Goal: Information Seeking & Learning: Learn about a topic

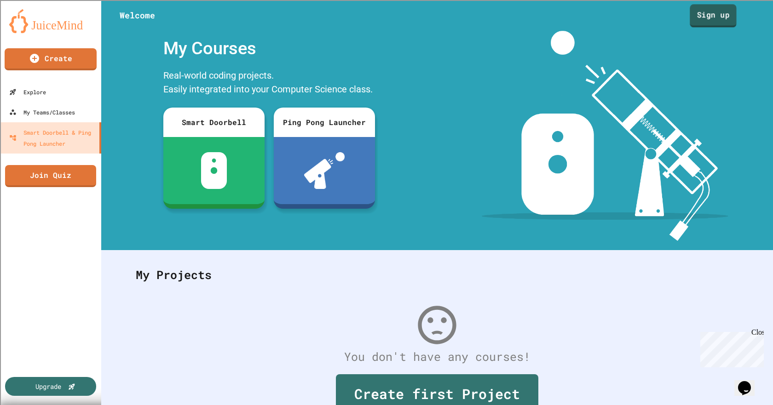
click at [724, 14] on link "Sign up" at bounding box center [712, 15] width 46 height 23
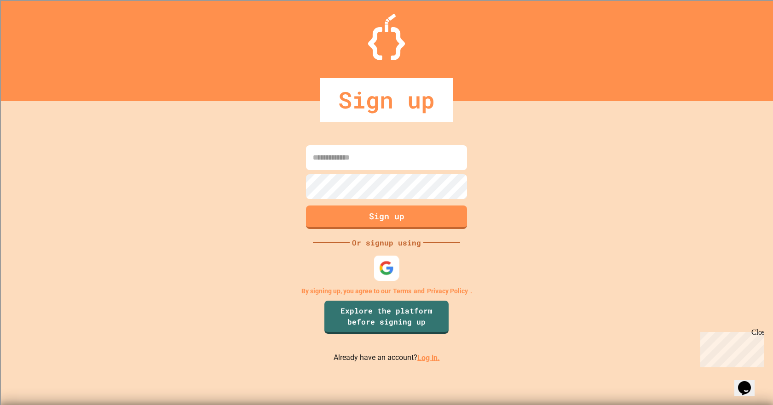
click at [384, 275] on img at bounding box center [386, 267] width 15 height 15
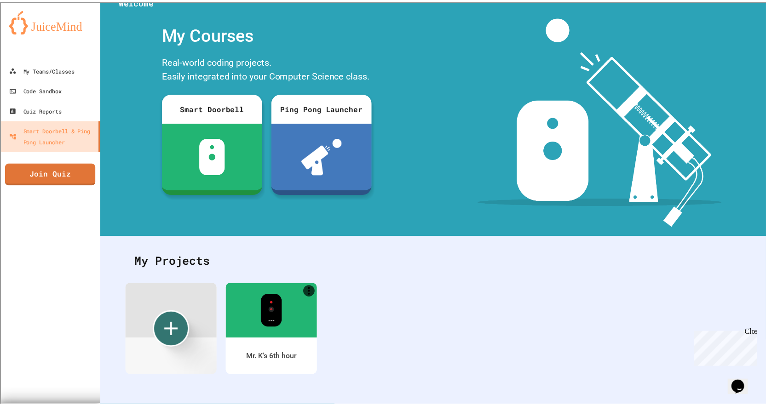
scroll to position [21, 0]
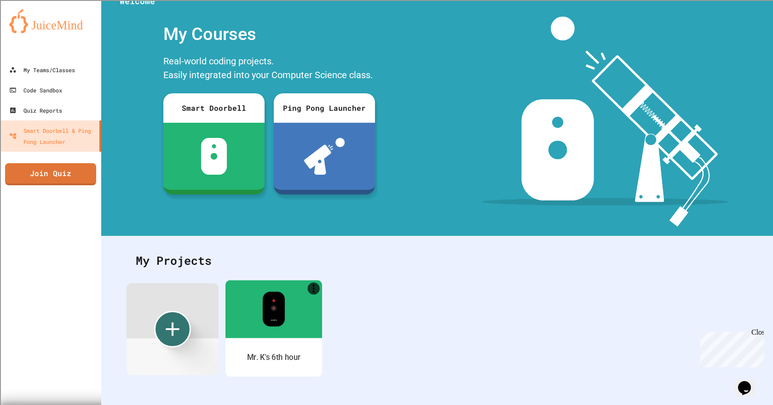
click at [308, 292] on div at bounding box center [273, 309] width 97 height 58
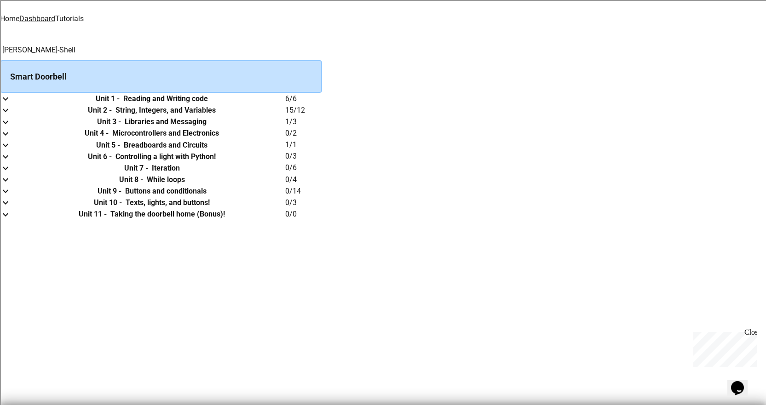
click at [84, 14] on link "Tutorials" at bounding box center [69, 18] width 29 height 9
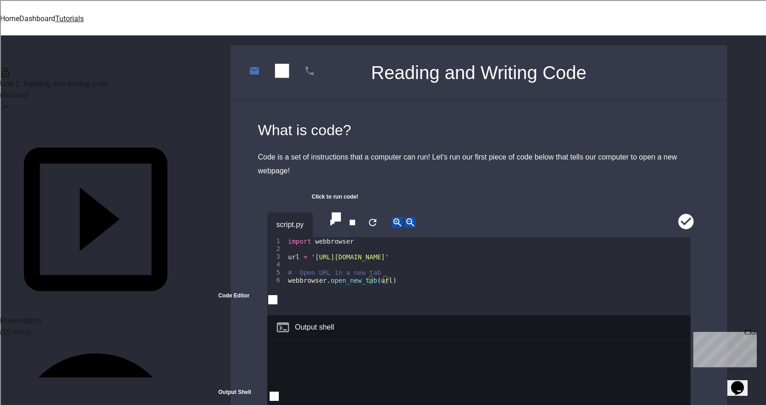
click at [154, 86] on div "Unit 1: Reading and Writing code ( 60 mins)" at bounding box center [95, 89] width 191 height 69
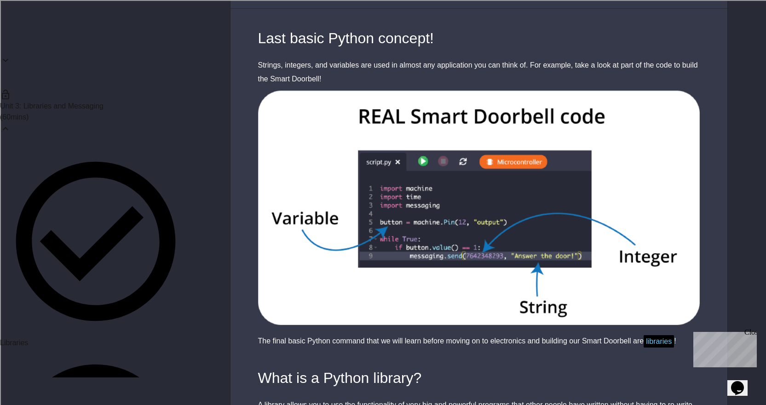
scroll to position [92, 0]
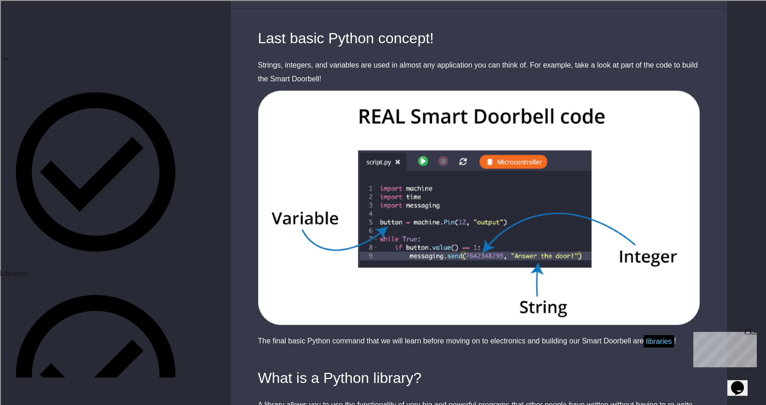
scroll to position [230, 0]
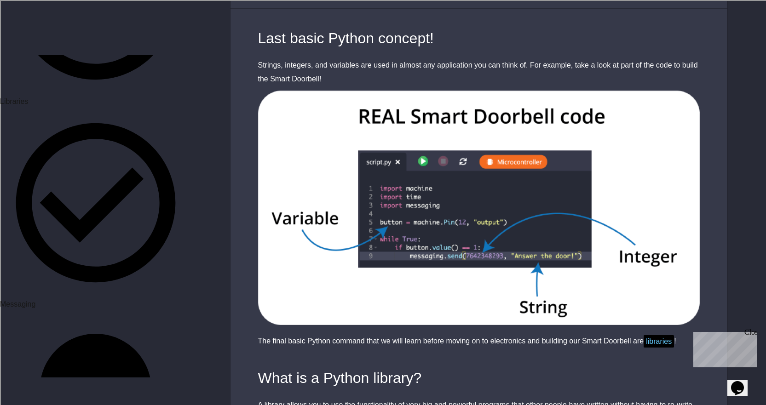
scroll to position [368, 0]
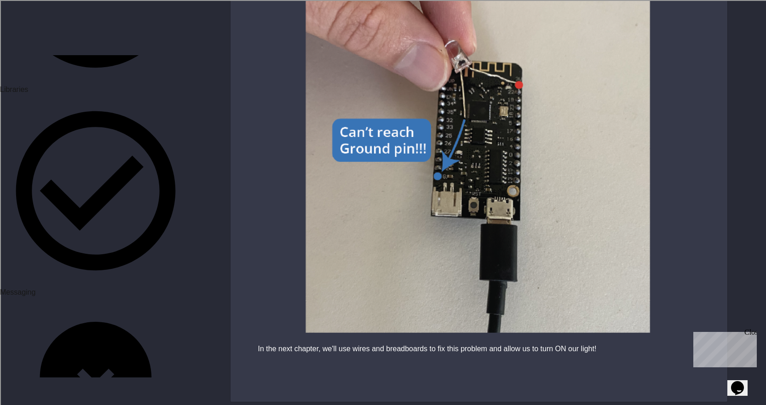
scroll to position [3093, 0]
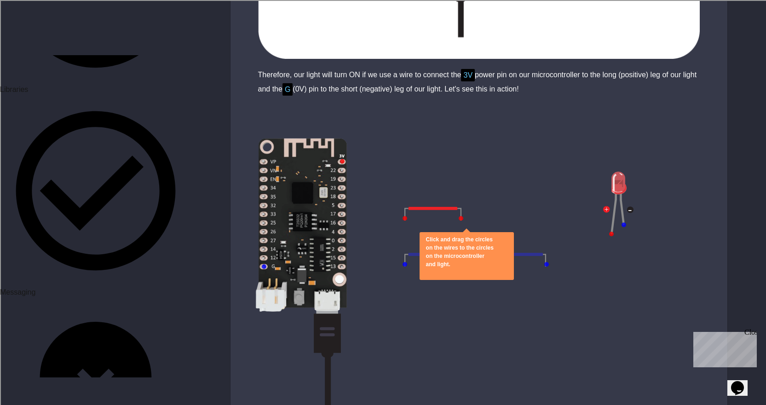
scroll to position [874, 0]
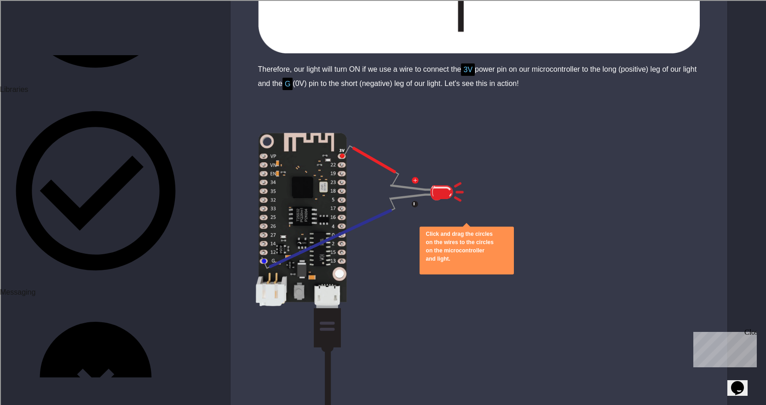
click at [426, 268] on button "close" at bounding box center [426, 268] width 0 height 0
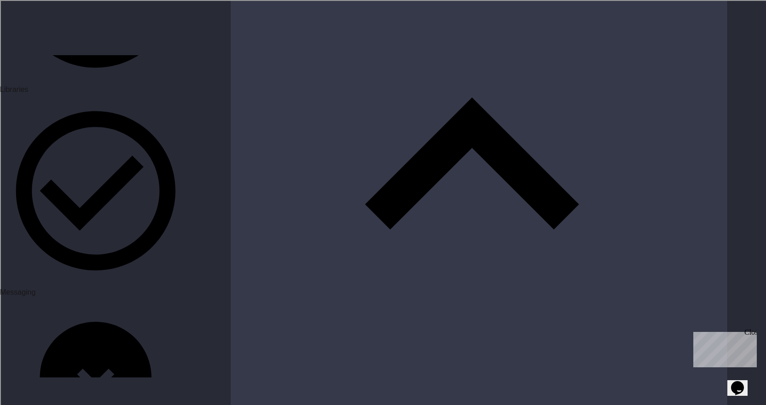
scroll to position [2069, 0]
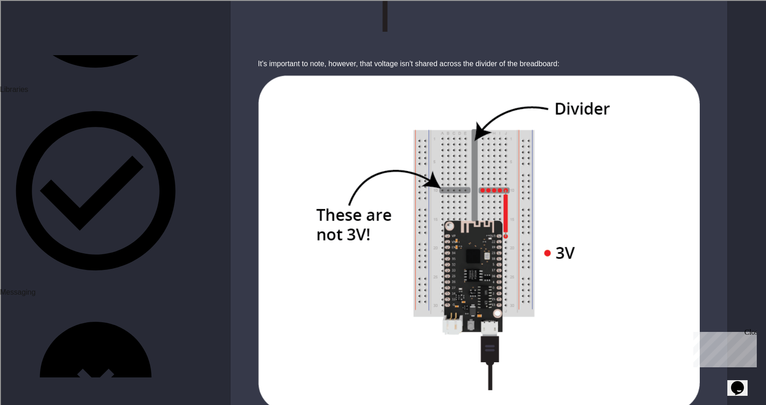
scroll to position [2851, 0]
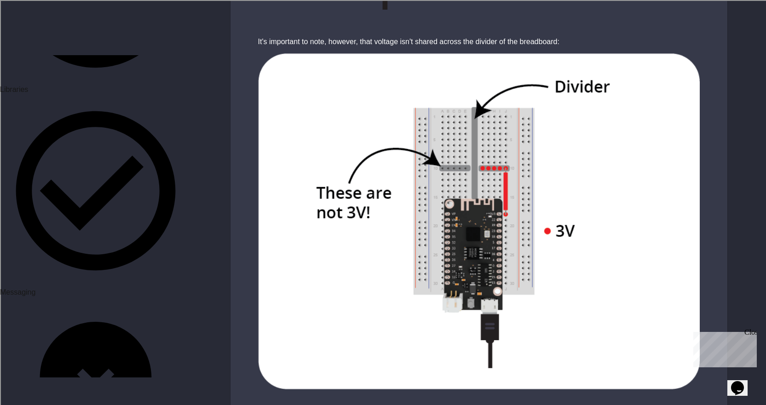
drag, startPoint x: 521, startPoint y: 256, endPoint x: 404, endPoint y: 210, distance: 125.7
drag, startPoint x: 515, startPoint y: 259, endPoint x: 404, endPoint y: 215, distance: 119.3
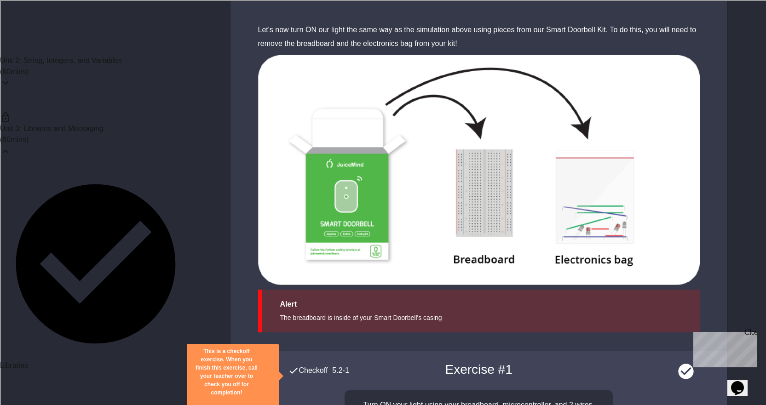
scroll to position [46, 0]
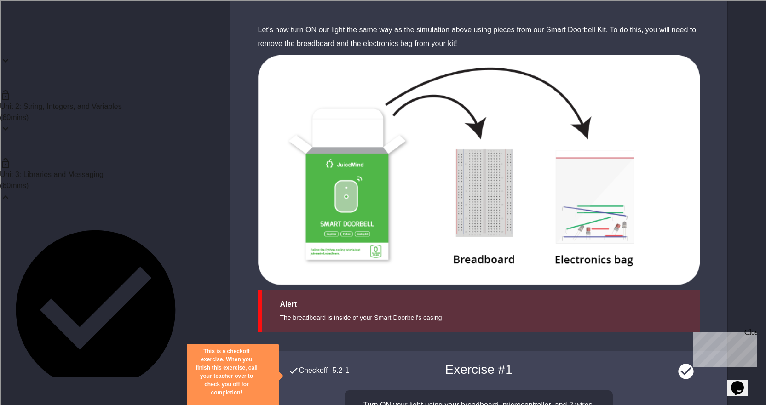
click at [86, 214] on link "Libraries" at bounding box center [95, 315] width 191 height 203
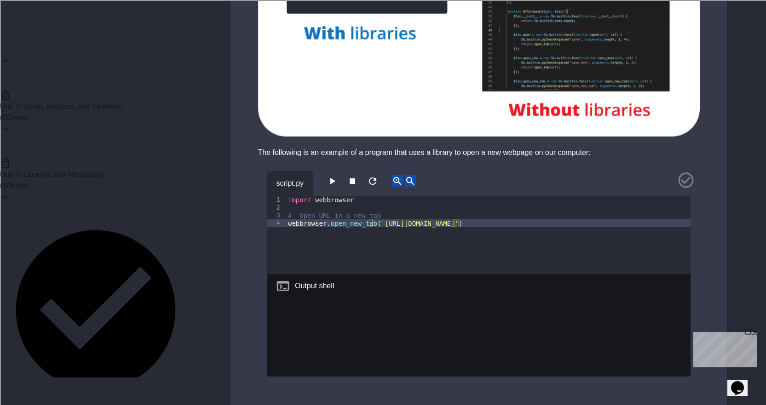
scroll to position [736, 0]
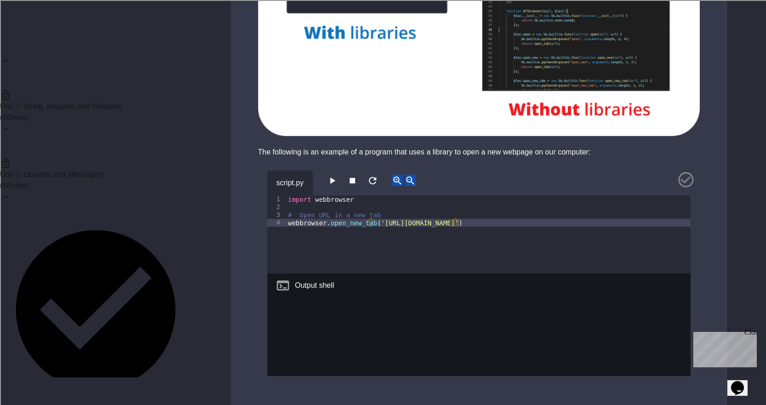
click at [335, 178] on icon "button" at bounding box center [331, 180] width 11 height 11
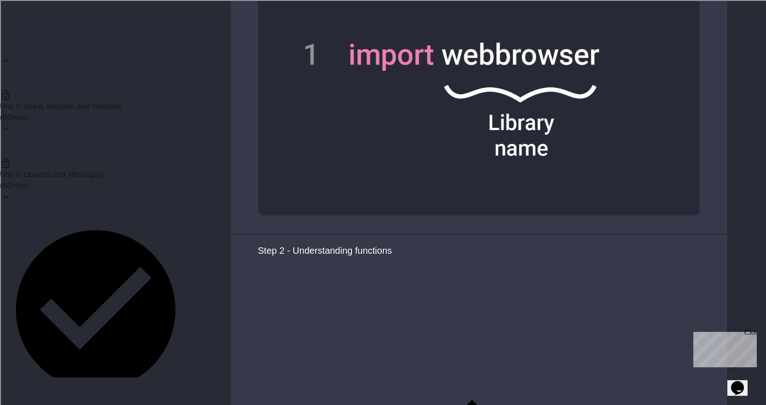
scroll to position [1747, 0]
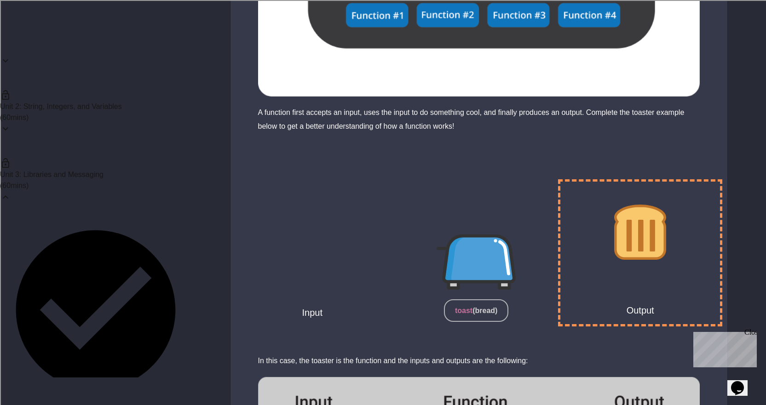
scroll to position [2621, 0]
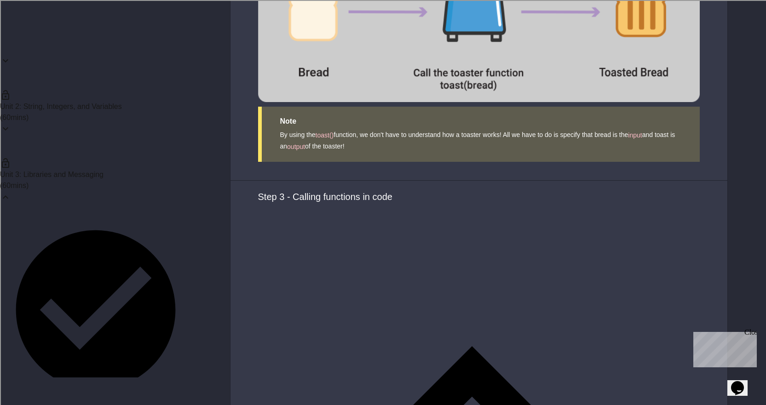
scroll to position [3081, 0]
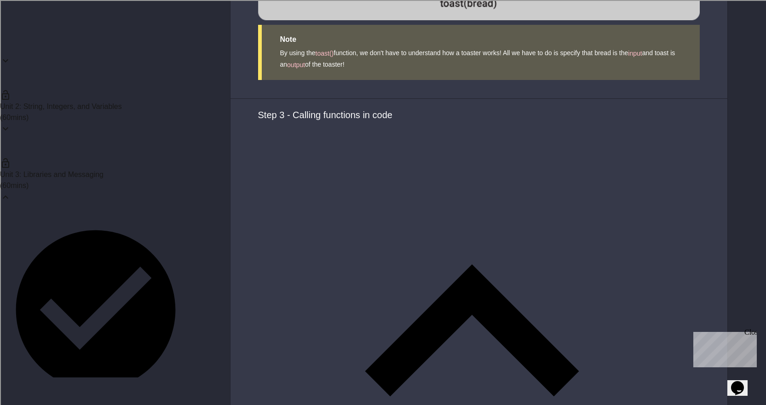
type textarea "**********"
drag, startPoint x: 386, startPoint y: 209, endPoint x: 570, endPoint y: 209, distance: 183.9
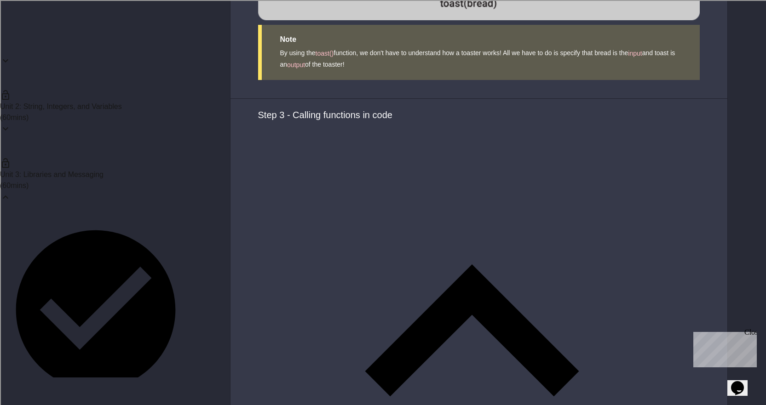
copy div "https://www.wunderground.com/forecast/us/ca/san-diego"
paste textarea "**********"
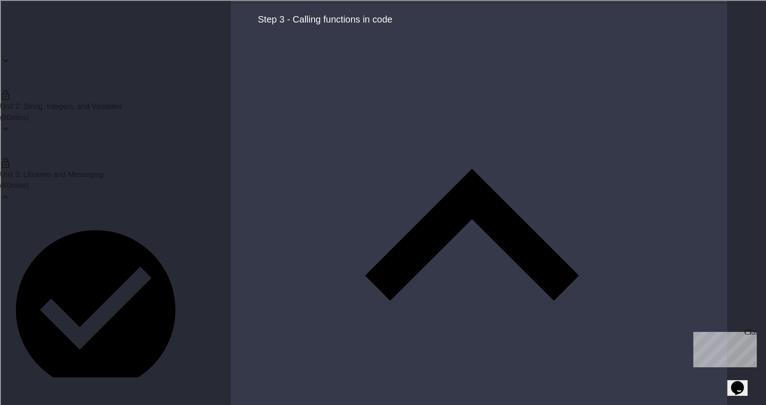
scroll to position [3265, 0]
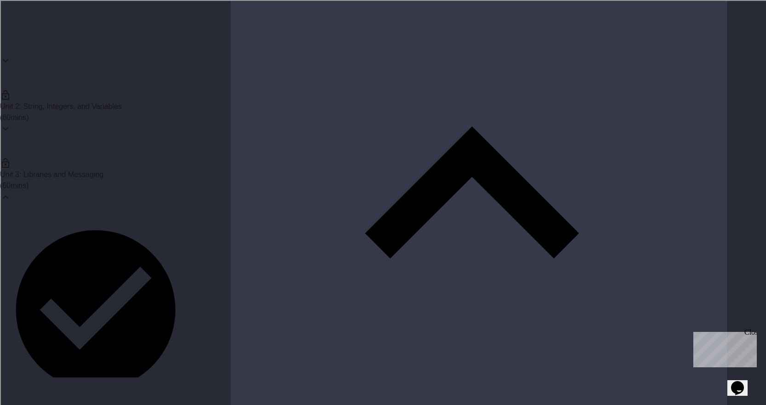
type textarea "**********"
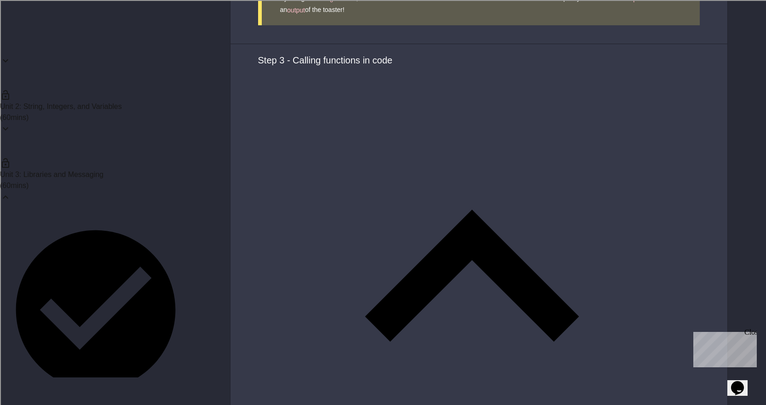
scroll to position [3179, 0]
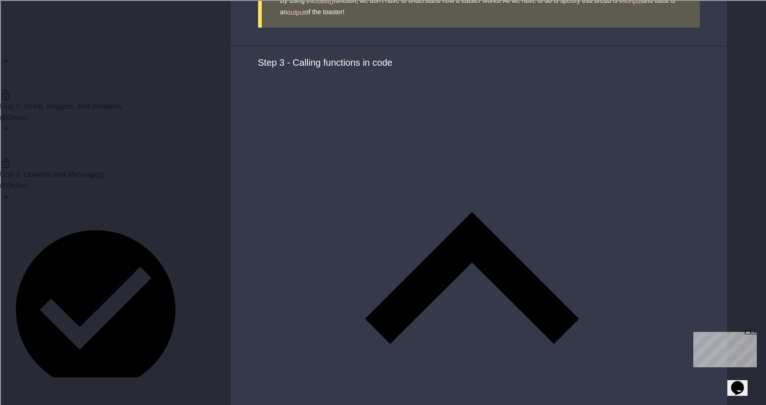
drag, startPoint x: 342, startPoint y: 114, endPoint x: 365, endPoint y: 117, distance: 23.2
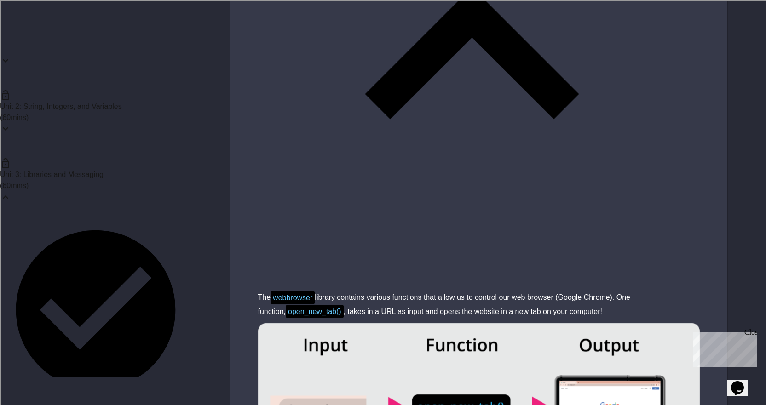
scroll to position [3409, 0]
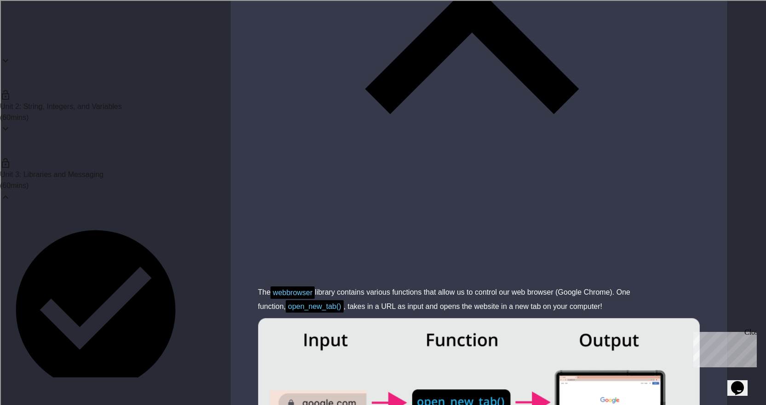
drag, startPoint x: 80, startPoint y: 197, endPoint x: 92, endPoint y: 192, distance: 13.2
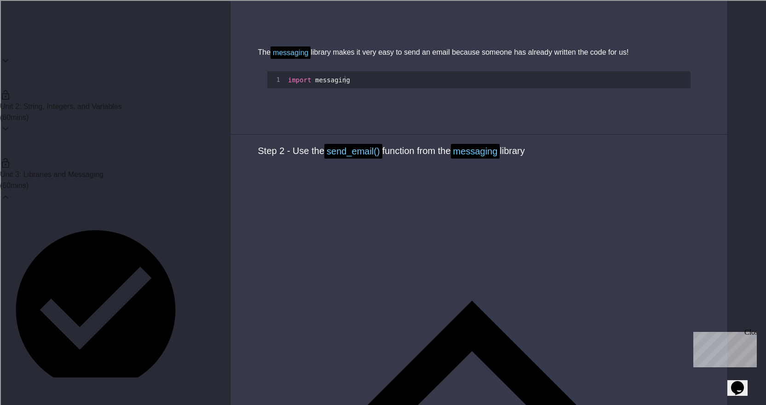
scroll to position [874, 0]
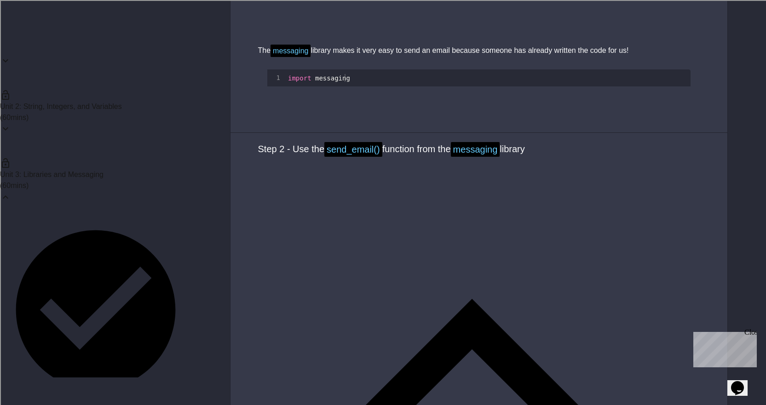
click at [302, 107] on div "import messaging messaging . send_email ( "test@gmail.com" , "Hello!" )" at bounding box center [488, 90] width 404 height 33
type textarea "**********"
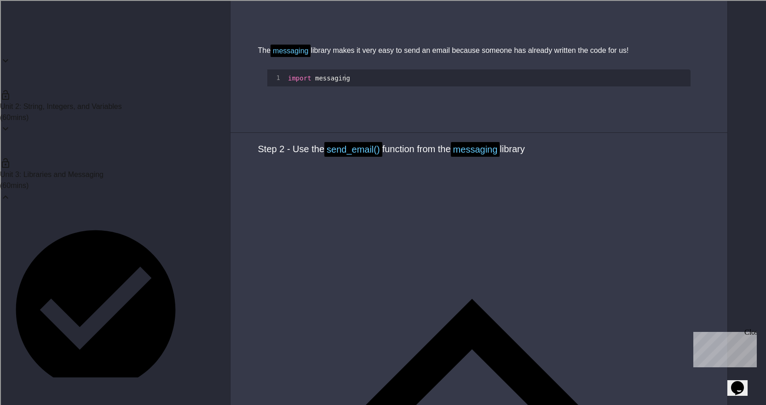
type textarea "**********"
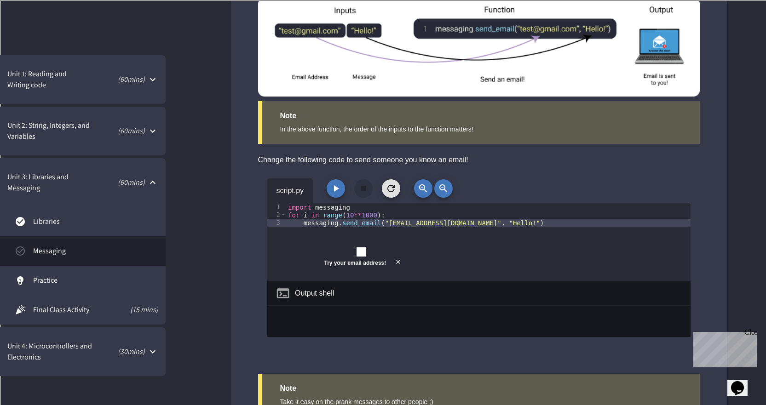
scroll to position [1012, 0]
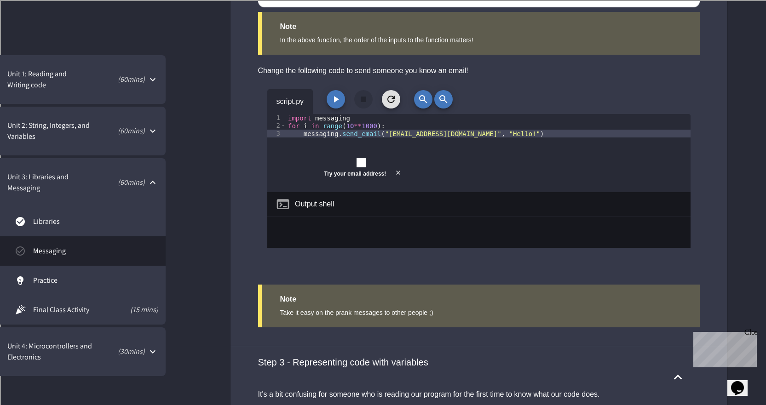
click at [398, 176] on icon "close" at bounding box center [398, 172] width 7 height 7
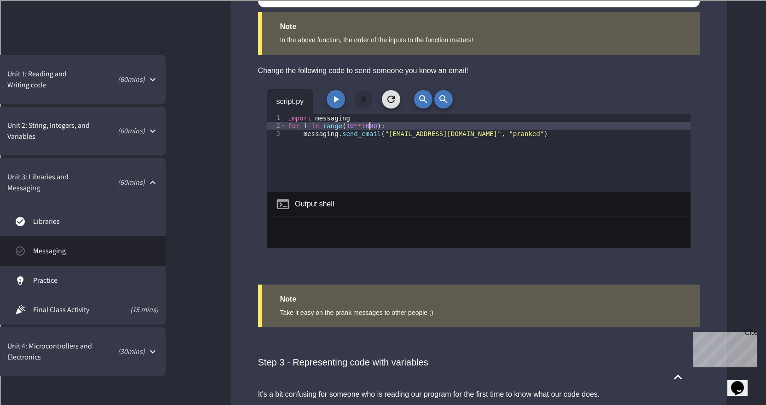
click at [368, 128] on div "import messaging for i in range ( 10 ** 1000 ) : messaging . send_email ( "[EMA…" at bounding box center [488, 161] width 404 height 94
click at [362, 126] on div "import messaging for i in range ( 10 ** 10 ) : messaging . send_email ( "[EMAIL…" at bounding box center [488, 161] width 404 height 94
click at [334, 96] on icon "button" at bounding box center [335, 99] width 11 height 11
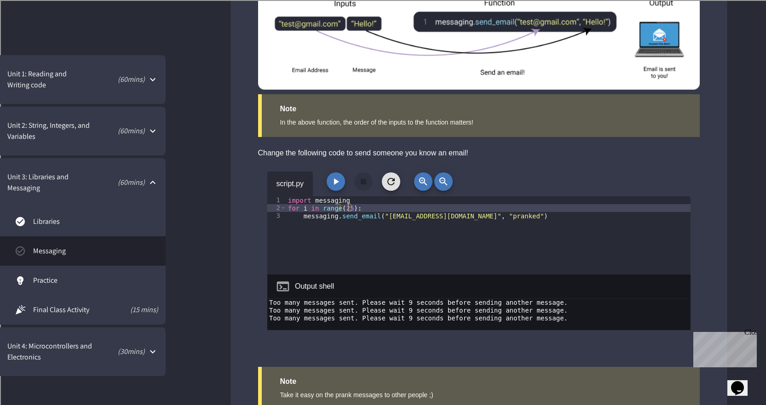
scroll to position [920, 0]
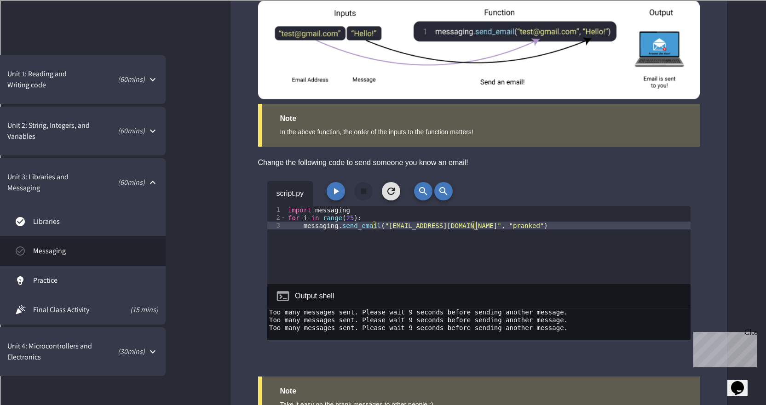
type textarea "**********"
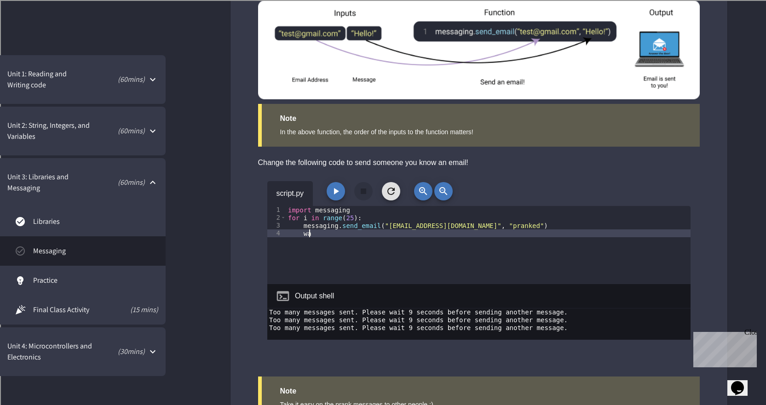
scroll to position [0, 1]
click at [357, 233] on div "import messaging for i in range ( 25 ) : messaging . send_email ( "[EMAIL_ADDRE…" at bounding box center [488, 253] width 404 height 94
type textarea "*"
paste textarea "**********"
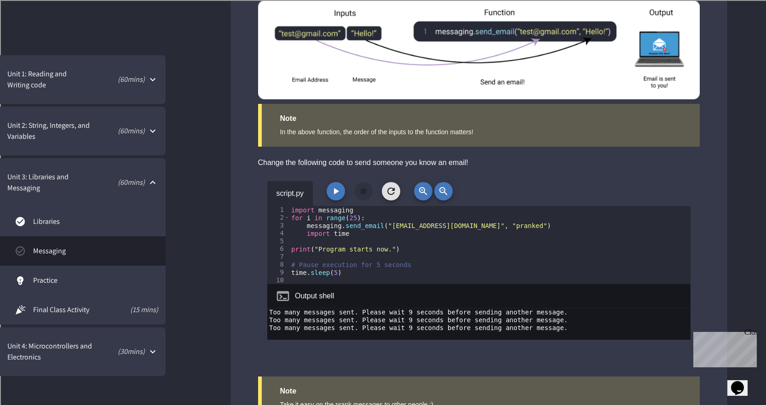
scroll to position [0, 0]
click at [292, 235] on div "import messaging for i in range ( 25 ) : messaging . send_email ( "[EMAIL_ADDRE…" at bounding box center [486, 253] width 394 height 94
type textarea "**********"
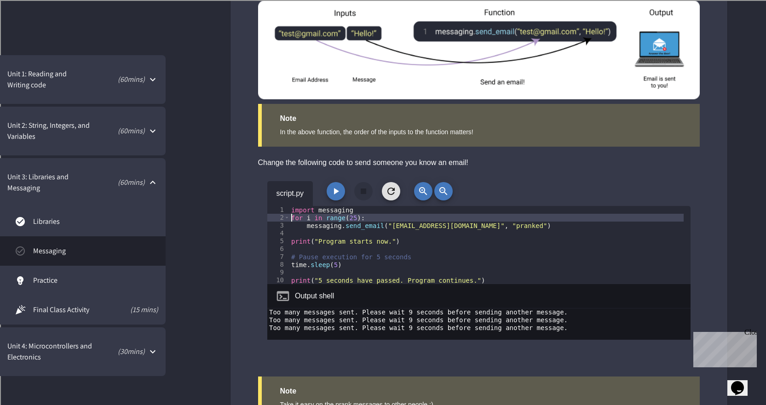
paste textarea "Cursor at row 2"
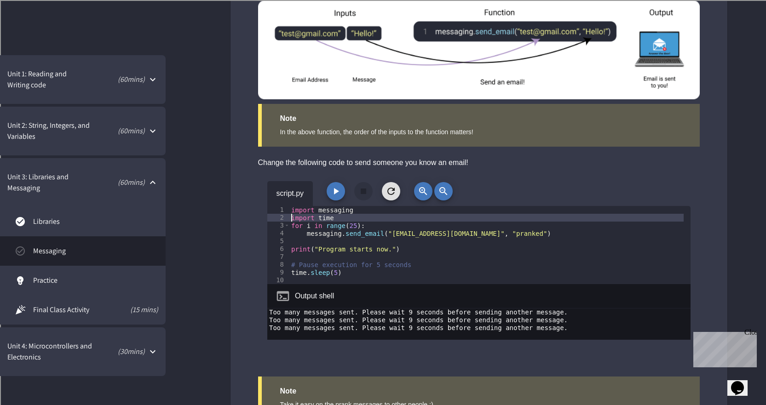
type textarea "**********"
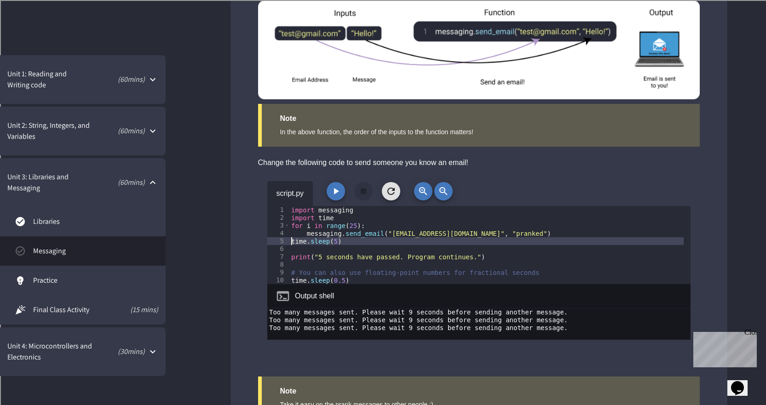
type textarea "**********"
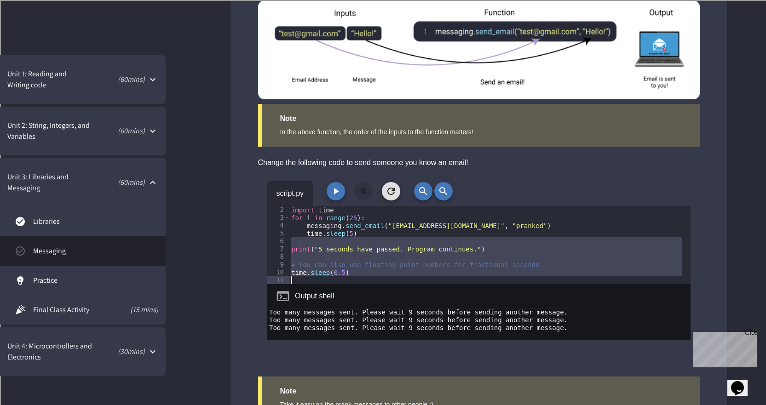
scroll to position [8, 0]
type textarea "**********"
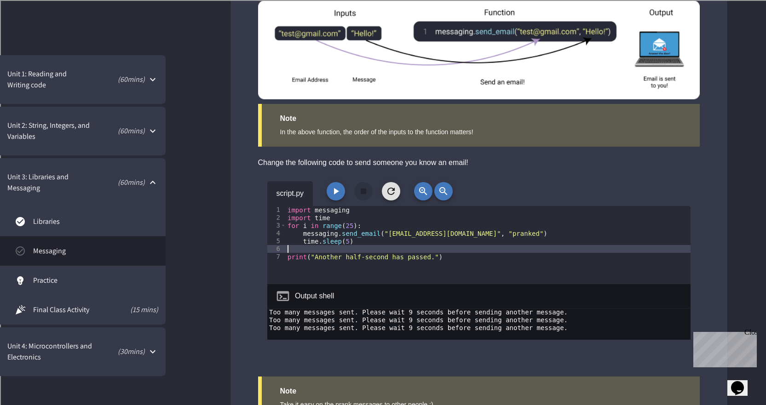
type textarea "**********"
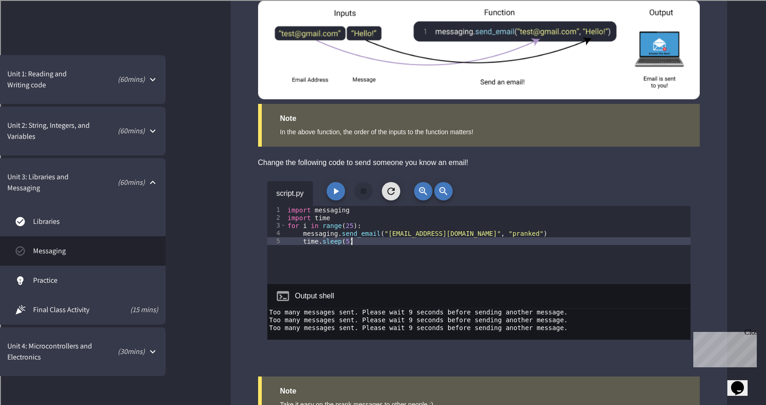
click at [342, 191] on button "button" at bounding box center [335, 191] width 18 height 18
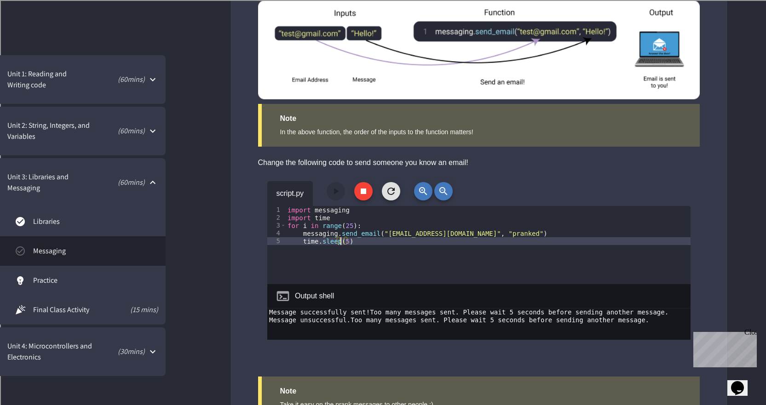
click at [342, 242] on div "import messaging import time for i in range ( 25 ) : messaging . send_email ( "…" at bounding box center [488, 253] width 405 height 94
type textarea "**********"
drag, startPoint x: 497, startPoint y: 187, endPoint x: 480, endPoint y: 190, distance: 17.9
click at [497, 187] on div "script.py" at bounding box center [478, 193] width 423 height 25
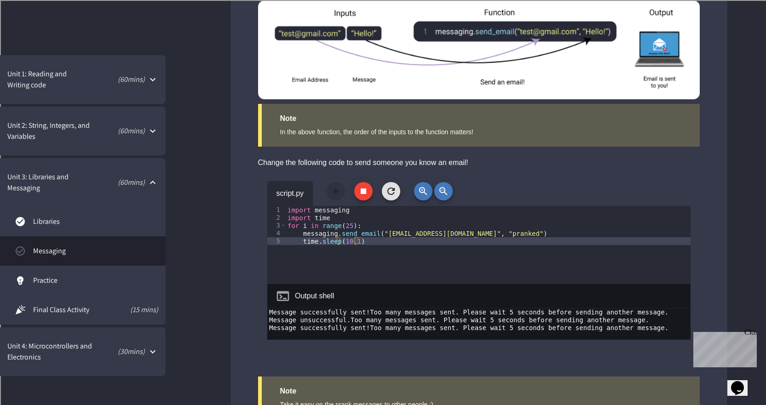
click at [364, 193] on icon "button" at bounding box center [364, 192] width 6 height 6
click at [336, 196] on icon "button" at bounding box center [335, 191] width 11 height 11
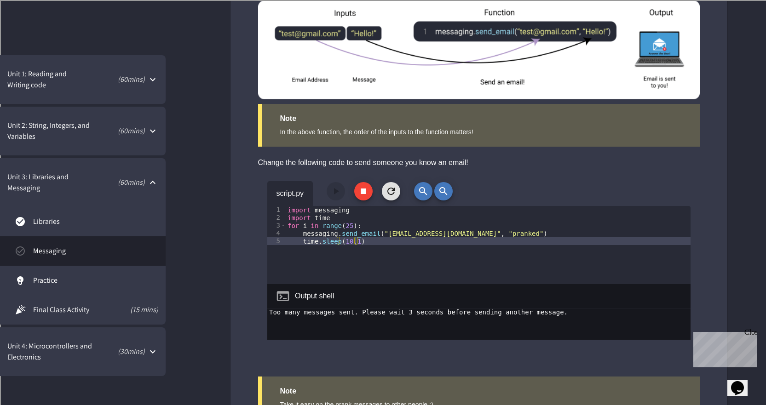
click at [362, 196] on icon "button" at bounding box center [363, 191] width 11 height 11
click at [332, 196] on icon "button" at bounding box center [335, 191] width 11 height 11
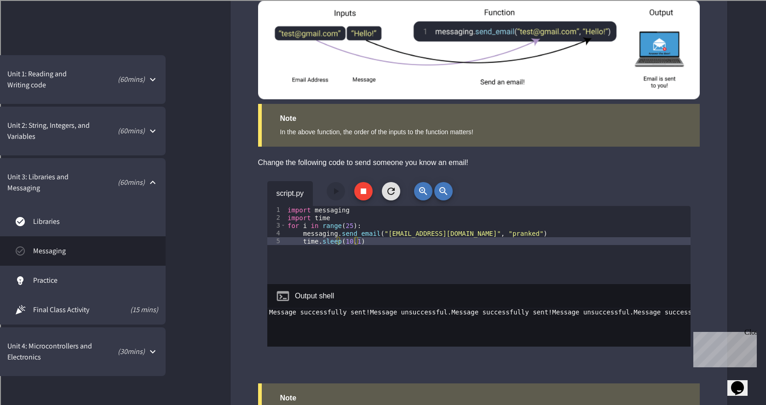
click at [359, 193] on icon "button" at bounding box center [363, 191] width 11 height 11
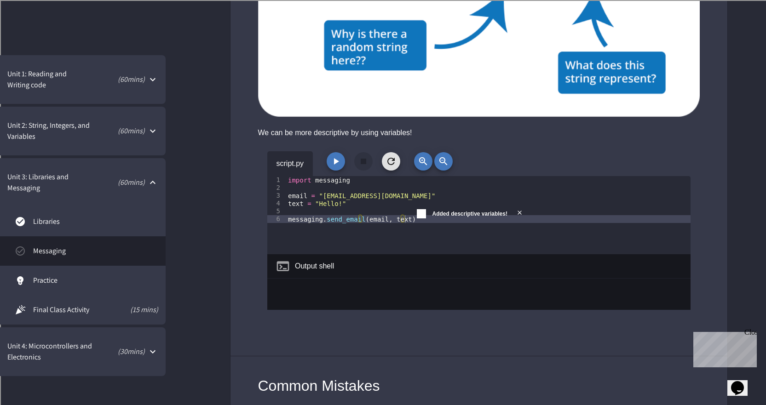
scroll to position [1517, 0]
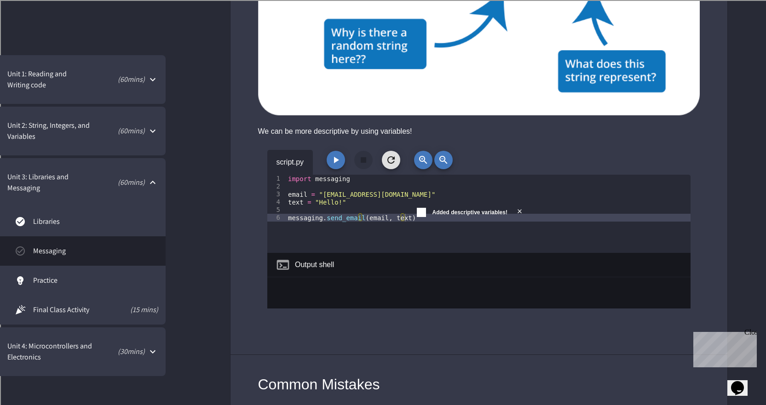
click at [331, 164] on icon "button" at bounding box center [335, 160] width 11 height 11
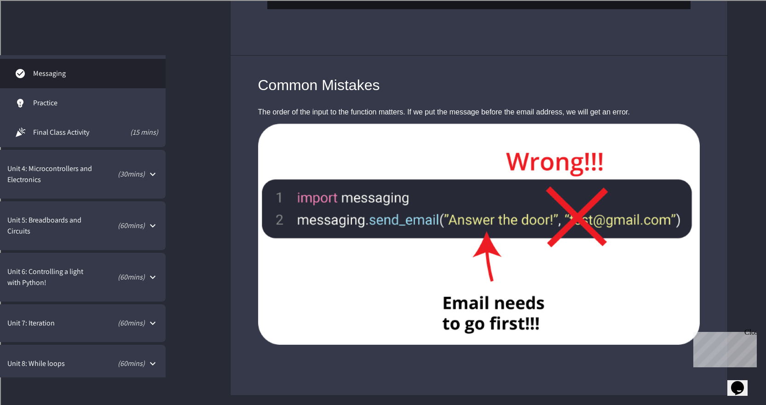
scroll to position [184, 0]
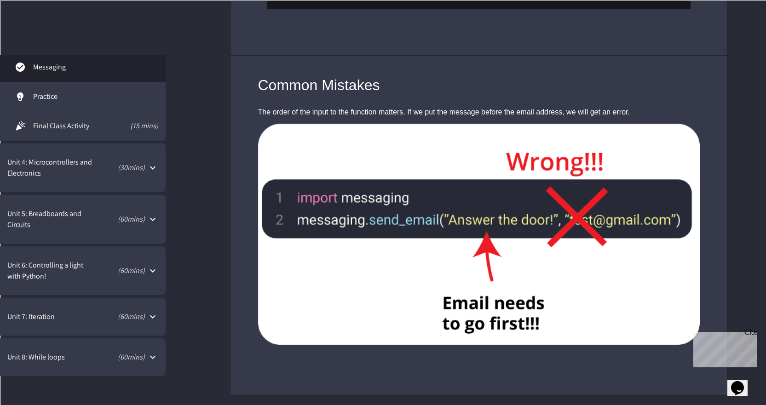
click at [115, 172] on p "( 30 mins)" at bounding box center [122, 167] width 46 height 11
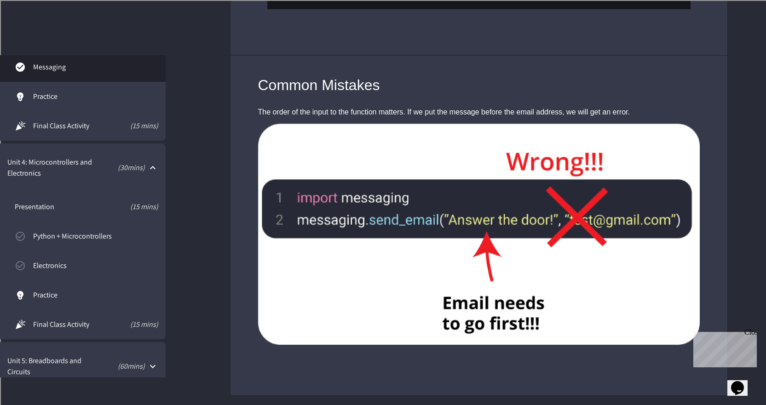
click at [69, 235] on span "Python + Microcontrollers" at bounding box center [95, 236] width 125 height 11
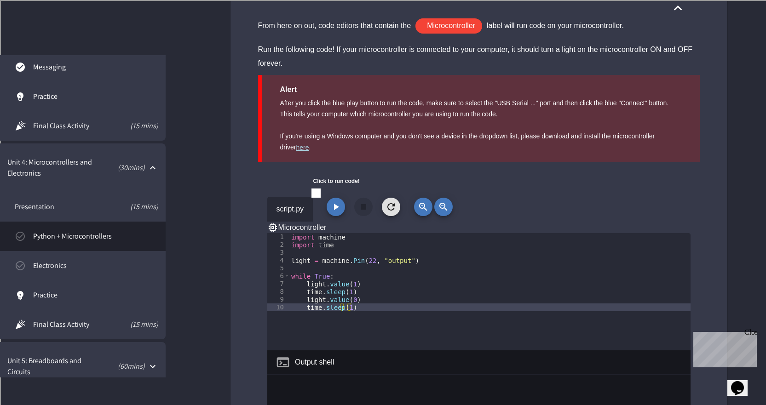
scroll to position [1104, 0]
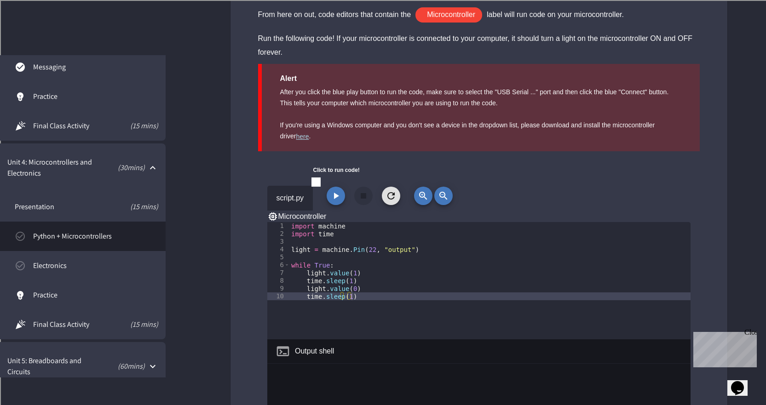
click at [337, 194] on icon "button" at bounding box center [335, 195] width 11 height 11
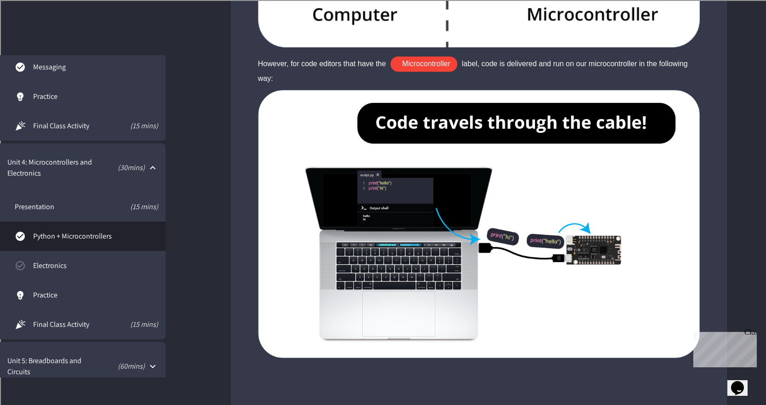
scroll to position [2117, 0]
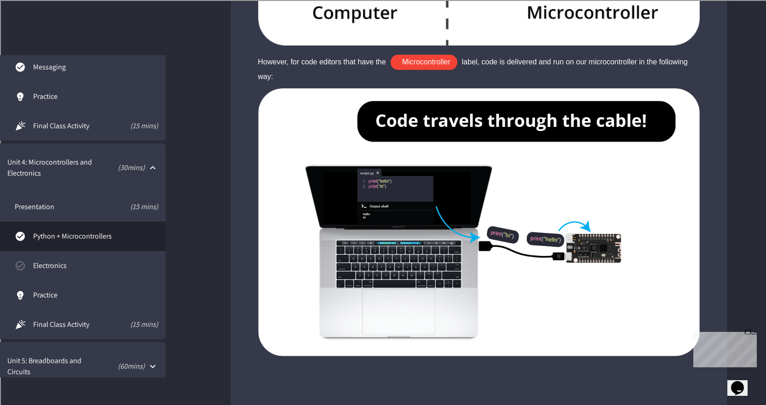
drag, startPoint x: 83, startPoint y: 266, endPoint x: 90, endPoint y: 262, distance: 7.9
click at [83, 266] on span "Electronics" at bounding box center [95, 265] width 125 height 11
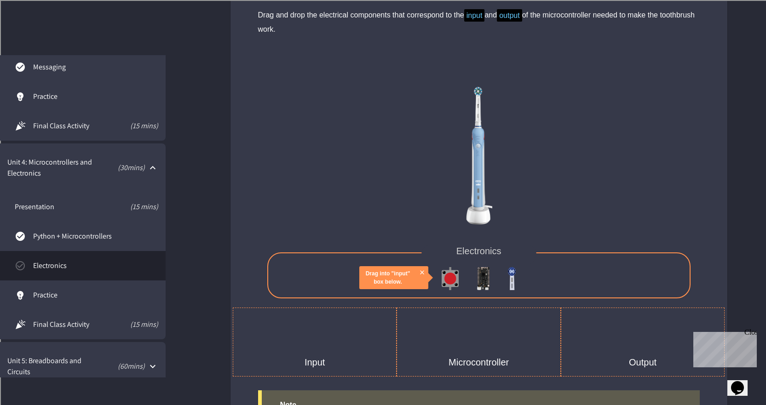
scroll to position [2207, 0]
click at [422, 273] on icon "close" at bounding box center [421, 271] width 7 height 7
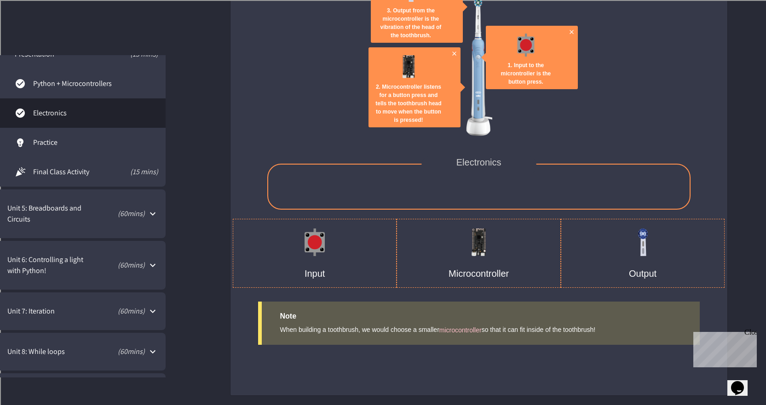
scroll to position [368, 0]
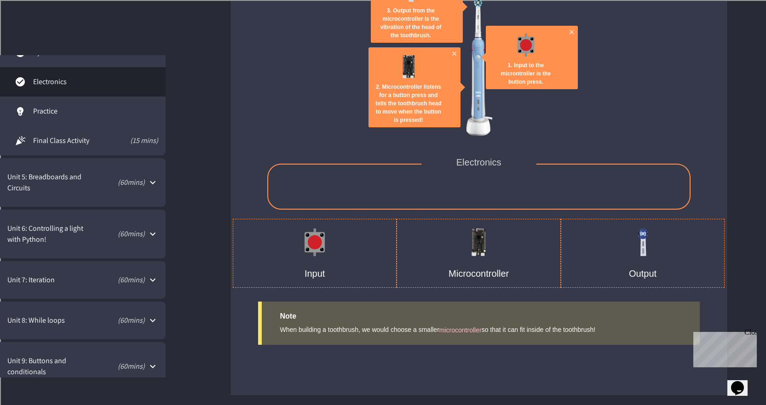
click at [108, 197] on div "Unit 5: Breadboards and Circuits ( 60 mins)" at bounding box center [83, 182] width 166 height 49
